Goal: Task Accomplishment & Management: Complete application form

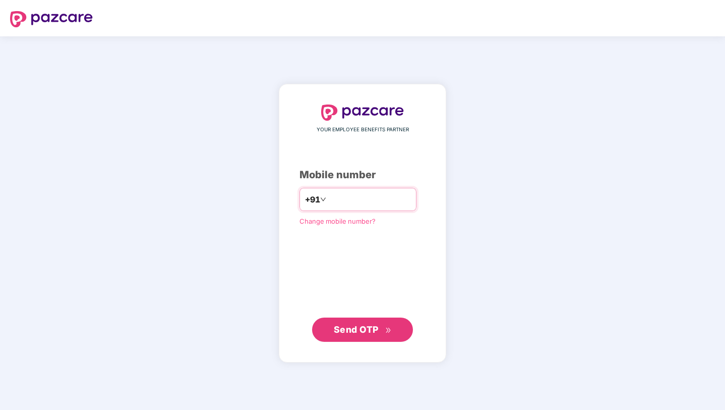
type input "**********"
click at [370, 307] on div "**********" at bounding box center [363, 223] width 126 height 236
click at [366, 330] on span "Send OTP" at bounding box center [356, 328] width 45 height 11
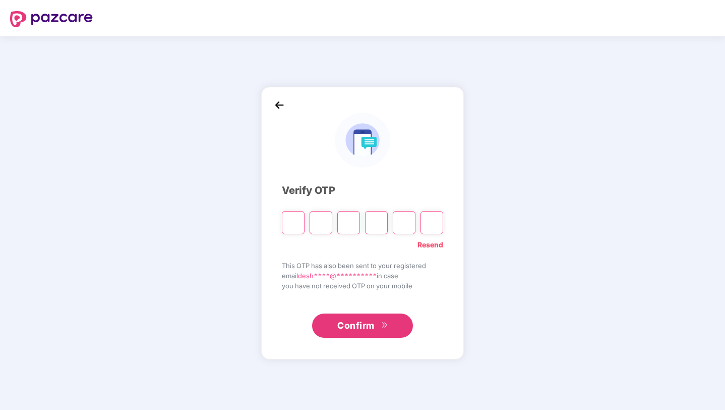
type input "*"
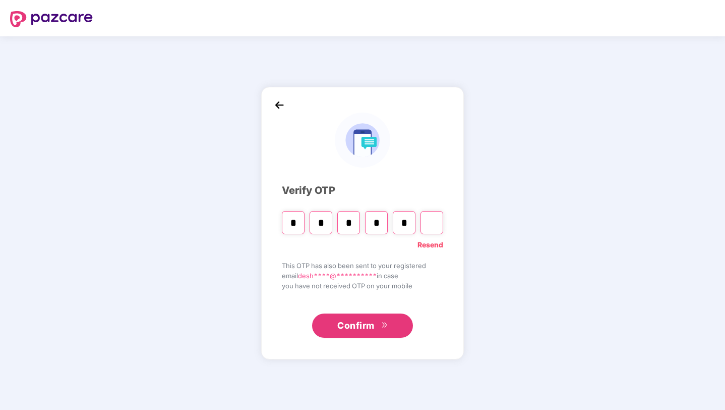
type input "*"
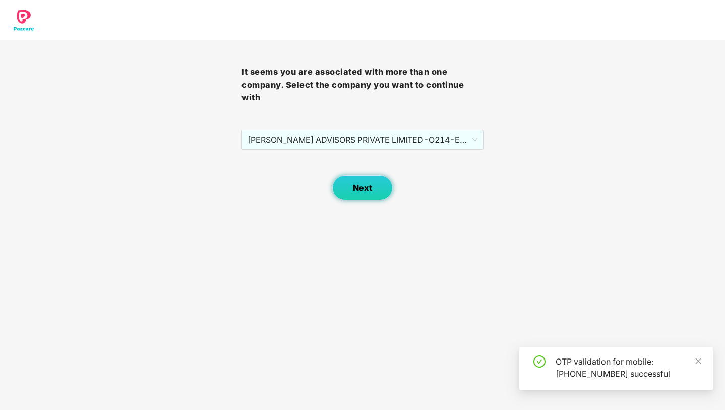
click at [373, 180] on button "Next" at bounding box center [362, 187] width 61 height 25
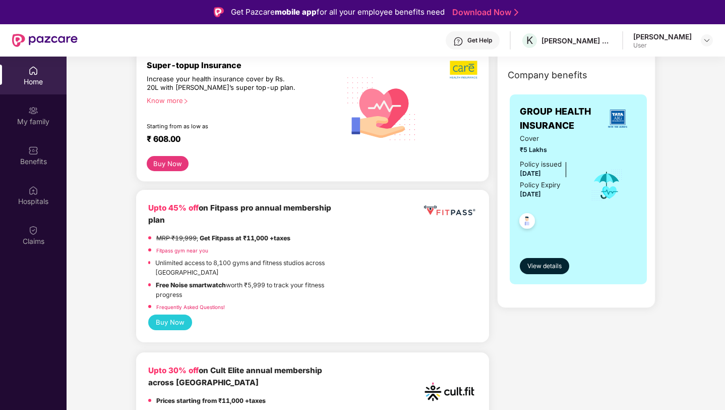
scroll to position [37, 0]
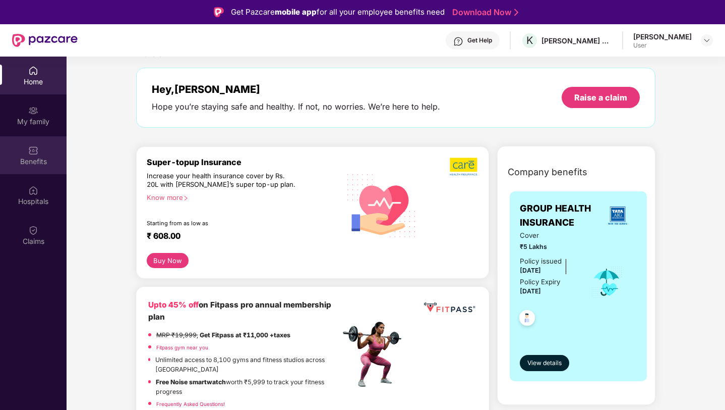
click at [43, 155] on div "Benefits" at bounding box center [33, 155] width 67 height 38
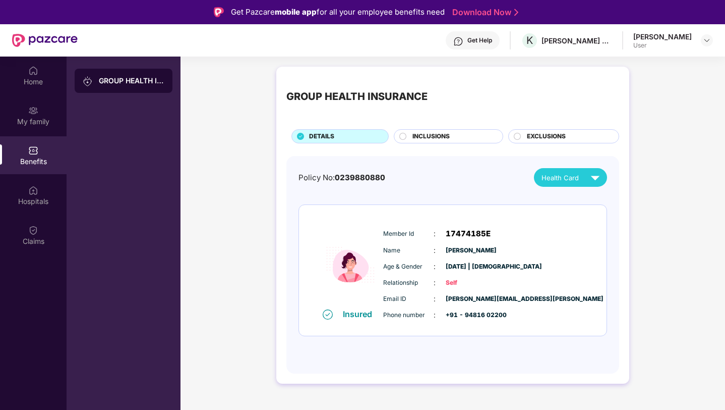
click at [594, 189] on div "Policy No: 0239880880 Health Card Insured Member Id : 17474185E Name : [PERSON_…" at bounding box center [453, 259] width 309 height 183
click at [590, 181] on img at bounding box center [596, 177] width 18 height 18
click at [491, 177] on div "Policy No: 0239880880 Health Card" at bounding box center [453, 177] width 309 height 19
click at [36, 228] on img at bounding box center [33, 230] width 10 height 10
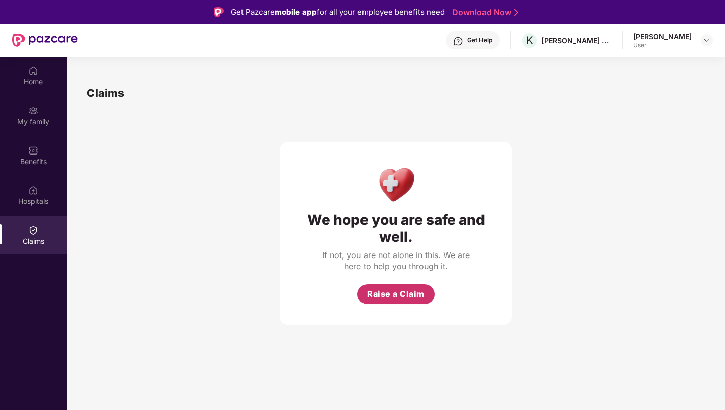
click at [387, 286] on button "Raise a Claim" at bounding box center [396, 294] width 77 height 20
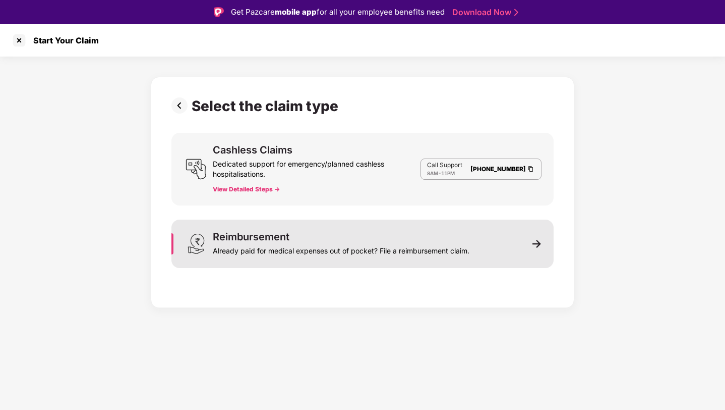
click at [404, 257] on div "Reimbursement Already paid for medical expenses out of pocket? File a reimburse…" at bounding box center [362, 243] width 382 height 48
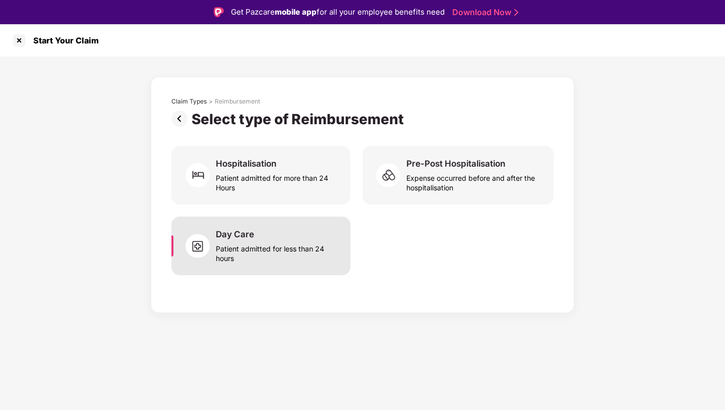
click at [290, 255] on div "Patient admitted for less than 24 hours" at bounding box center [277, 251] width 123 height 23
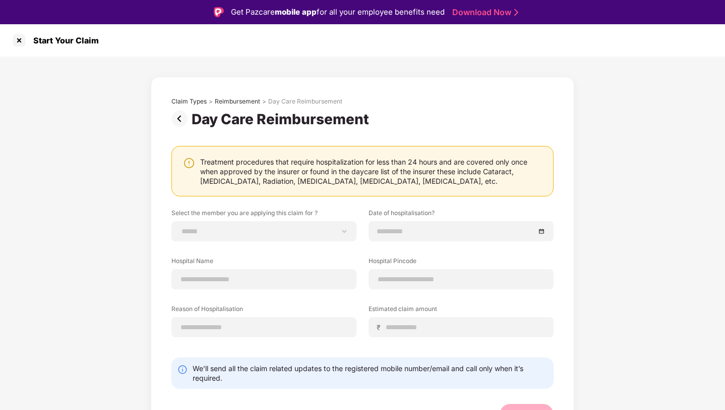
click at [184, 118] on img at bounding box center [181, 118] width 20 height 16
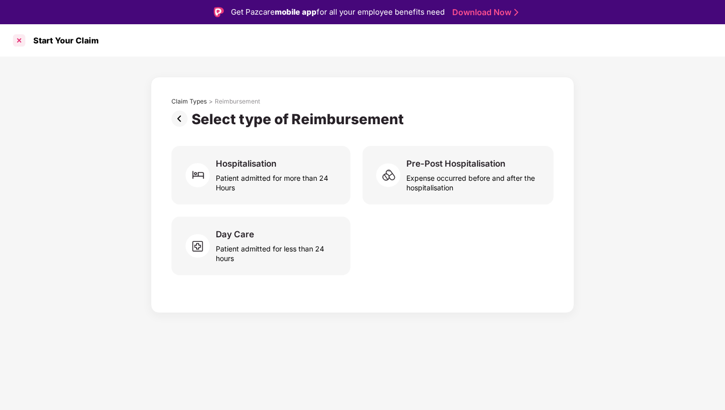
click at [20, 46] on div at bounding box center [19, 40] width 16 height 16
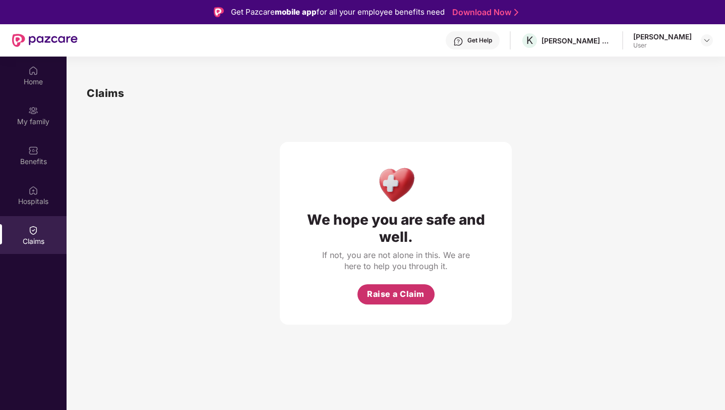
click at [391, 284] on button "Raise a Claim" at bounding box center [396, 294] width 77 height 20
